Goal: Answer question/provide support

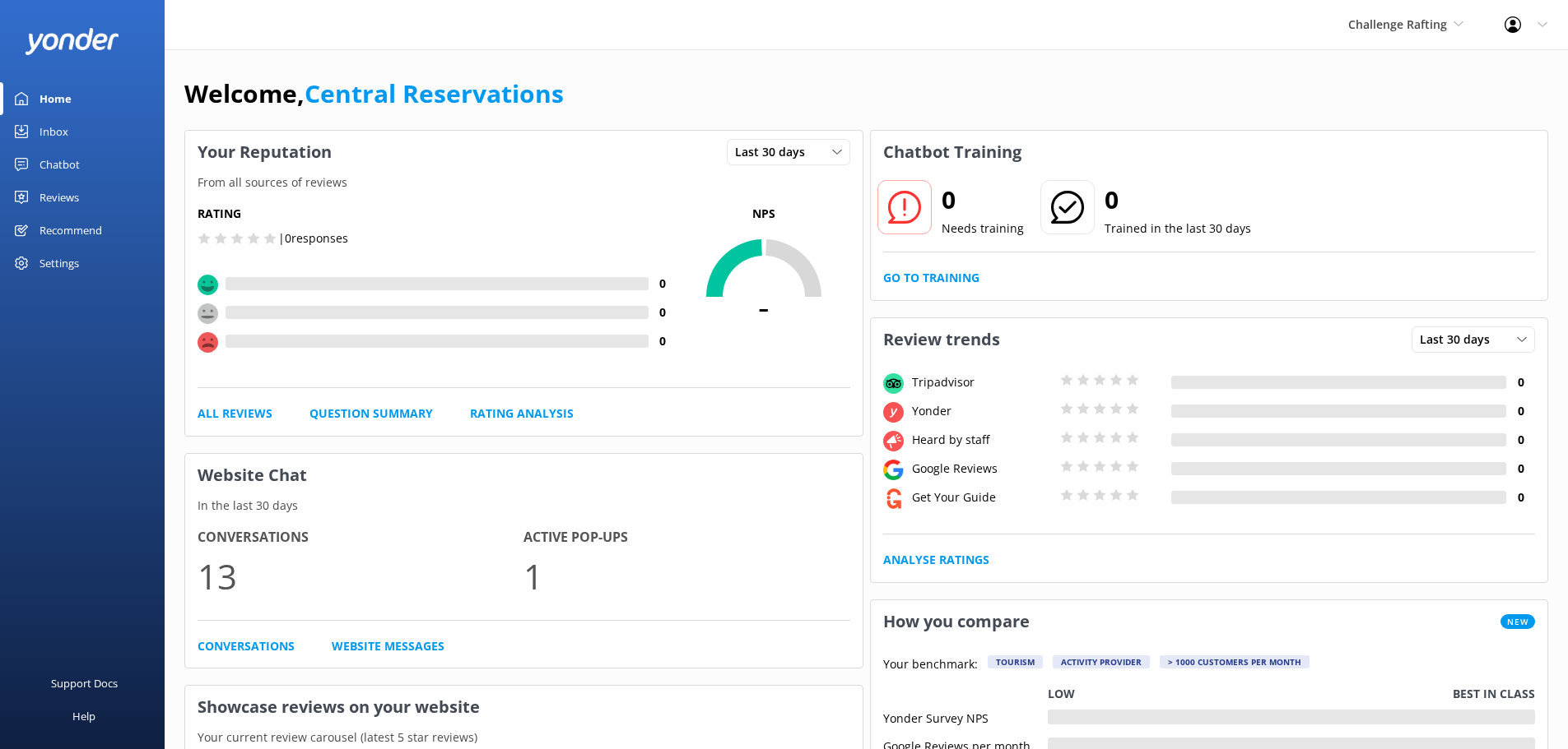
click at [52, 130] on div "Inbox" at bounding box center [53, 131] width 29 height 33
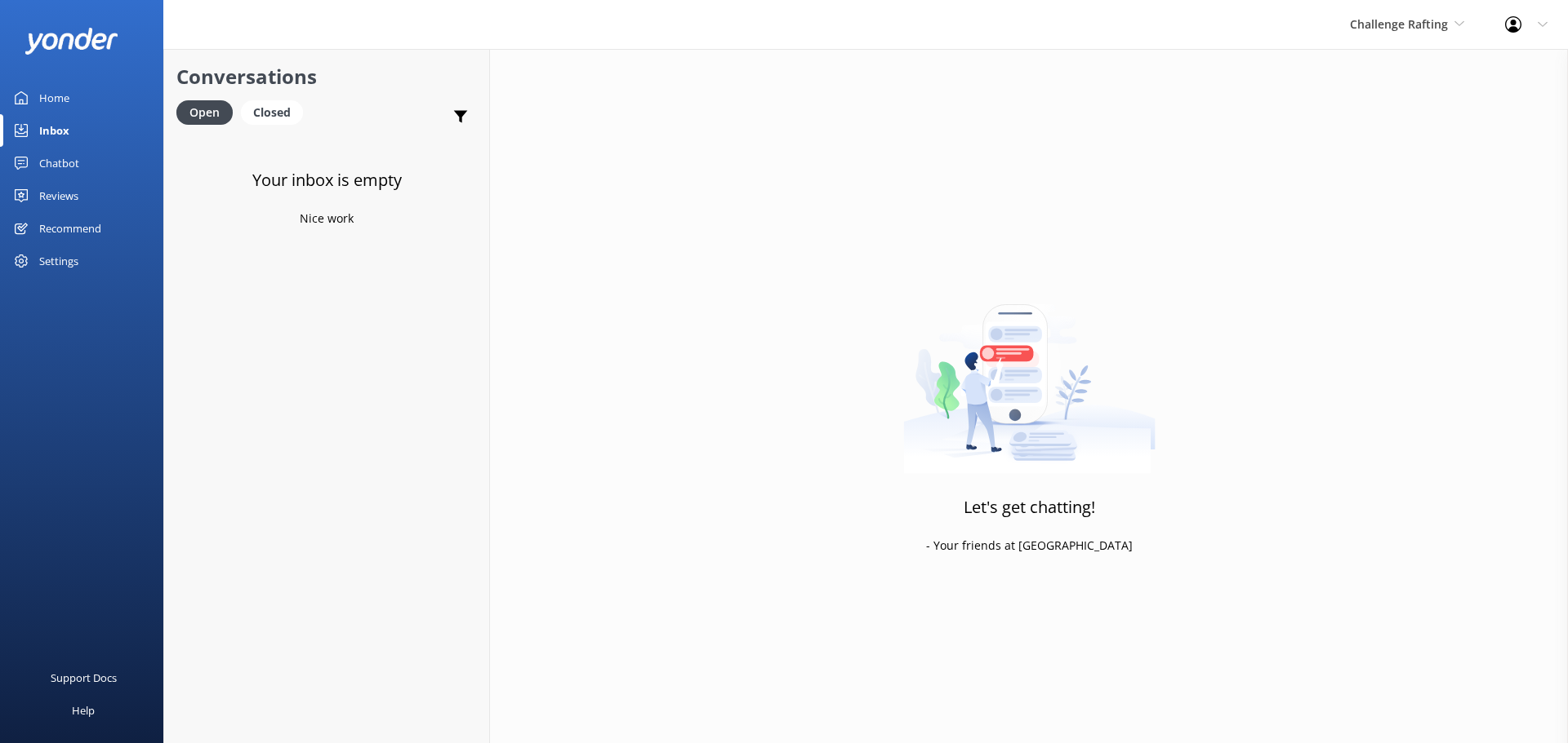
click at [1383, 10] on div "Challenge Rafting Milford Sound Scenic Flights The Helicopter Line Glacier Heli…" at bounding box center [1406, 25] width 155 height 49
click at [1378, 61] on link "Milford Sound Scenic Flights" at bounding box center [1410, 68] width 163 height 39
